Goal: Information Seeking & Learning: Learn about a topic

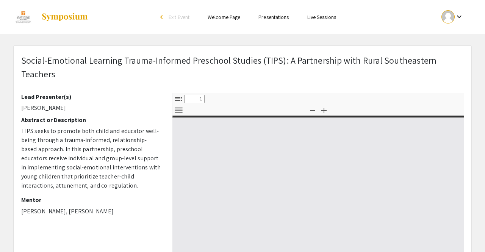
select select "custom"
type input "0"
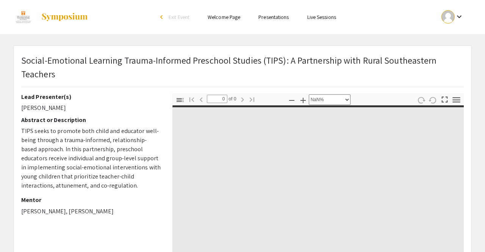
select select "auto"
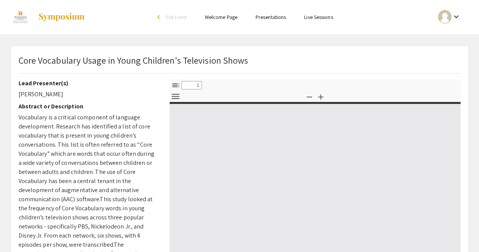
select select "custom"
type input "0"
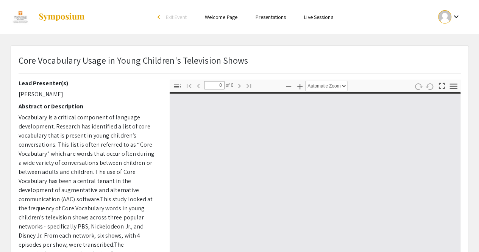
select select "custom"
type input "1"
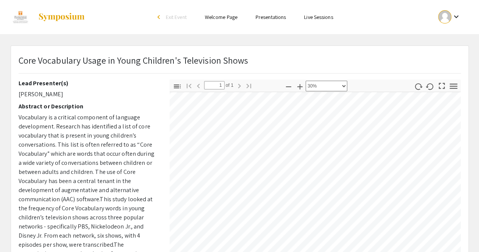
scroll to position [47, 98]
select select "custom"
